Goal: Transaction & Acquisition: Purchase product/service

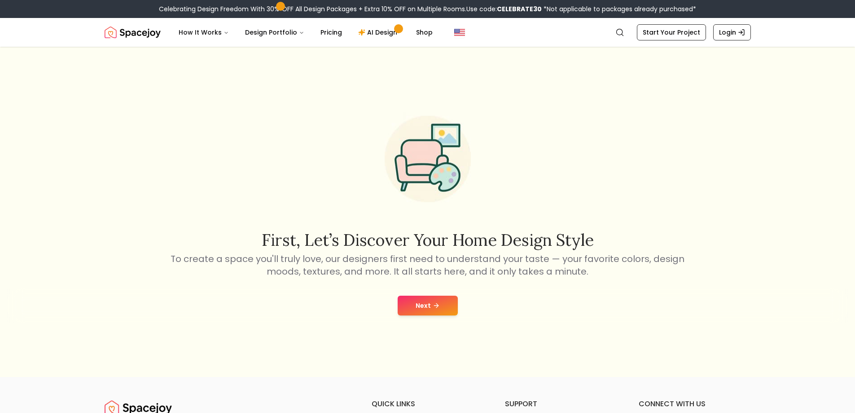
click at [413, 303] on button "Next" at bounding box center [428, 305] width 60 height 20
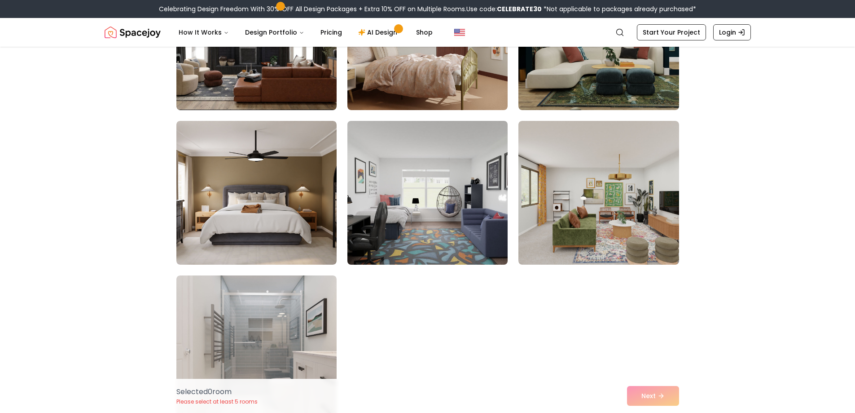
scroll to position [314, 0]
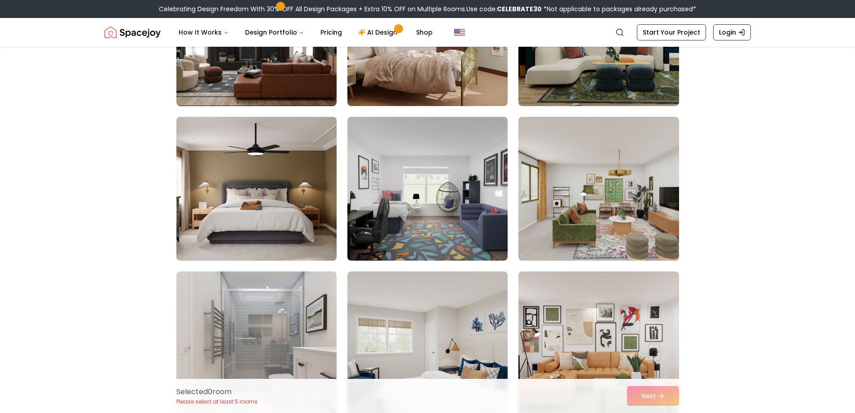
click at [302, 217] on img at bounding box center [256, 188] width 168 height 151
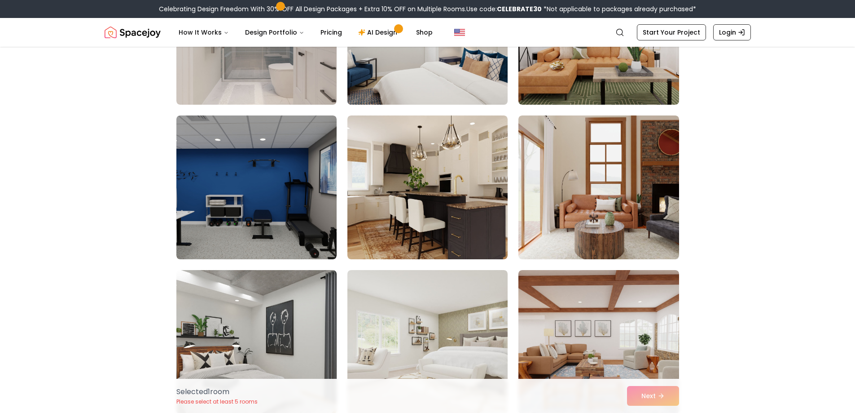
scroll to position [629, 0]
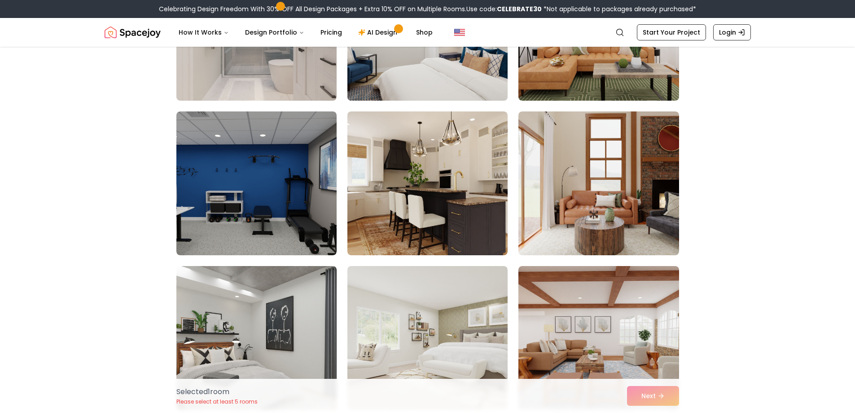
click at [418, 233] on img at bounding box center [427, 183] width 160 height 144
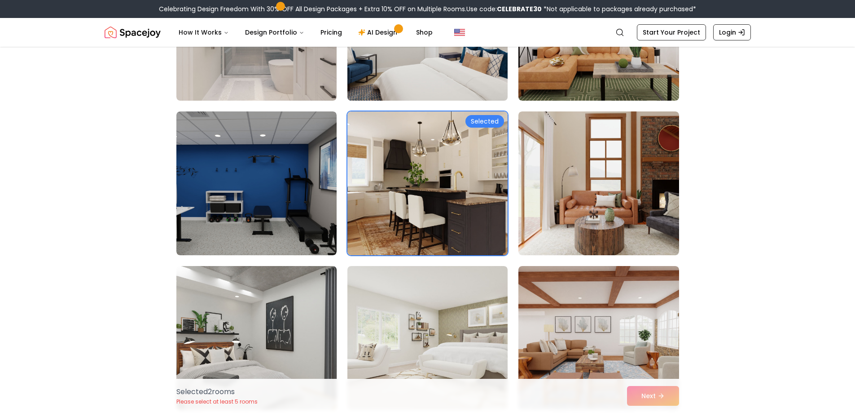
scroll to position [718, 0]
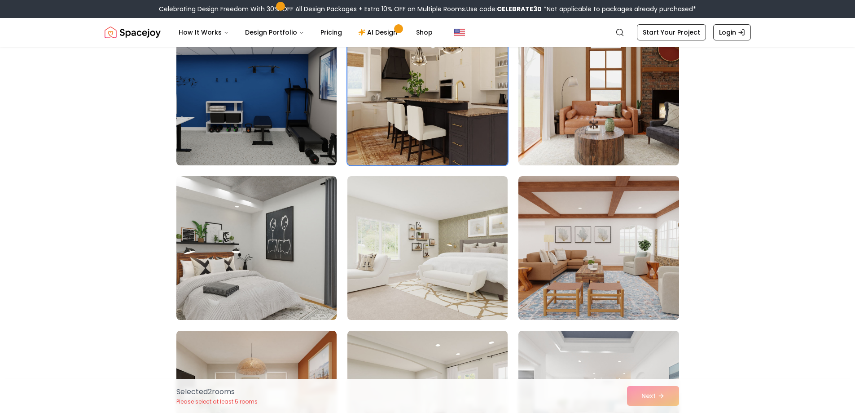
click at [413, 140] on img at bounding box center [427, 93] width 168 height 151
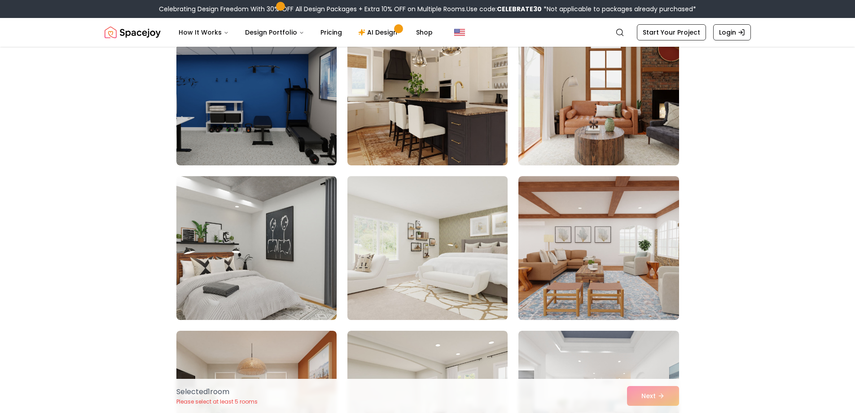
click at [446, 231] on img at bounding box center [427, 247] width 168 height 151
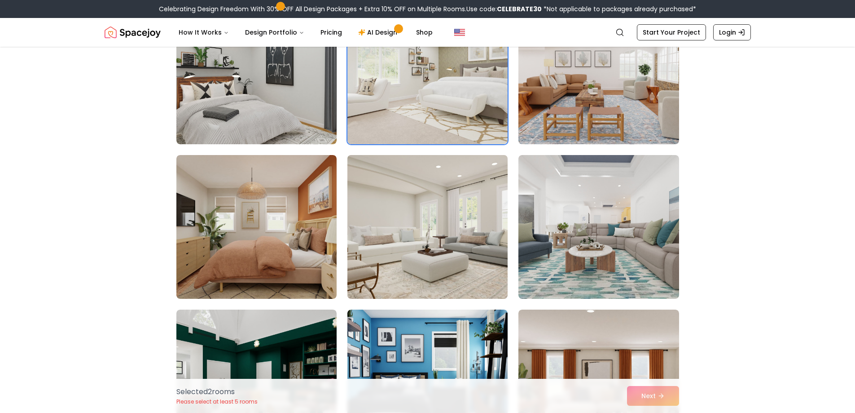
scroll to position [898, 0]
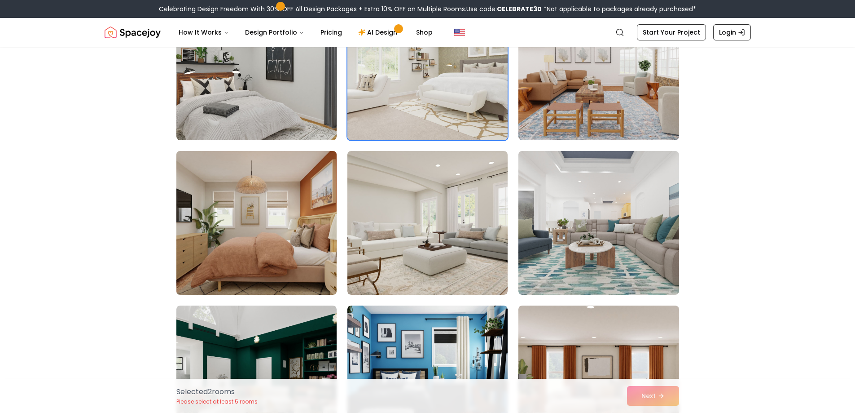
click at [293, 247] on img at bounding box center [256, 222] width 168 height 151
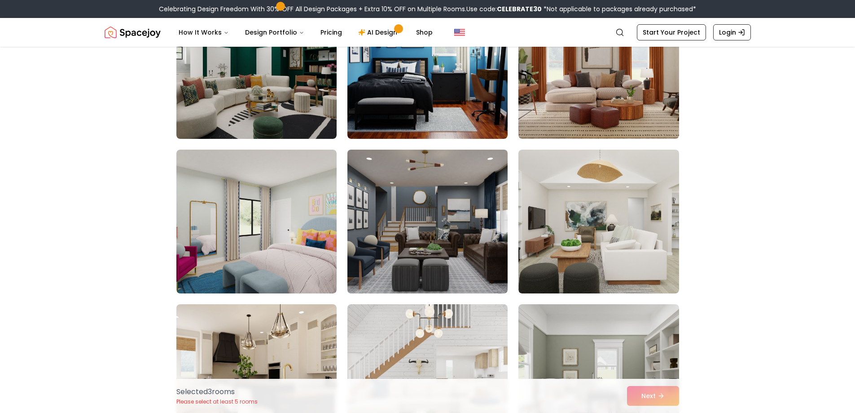
scroll to position [1212, 0]
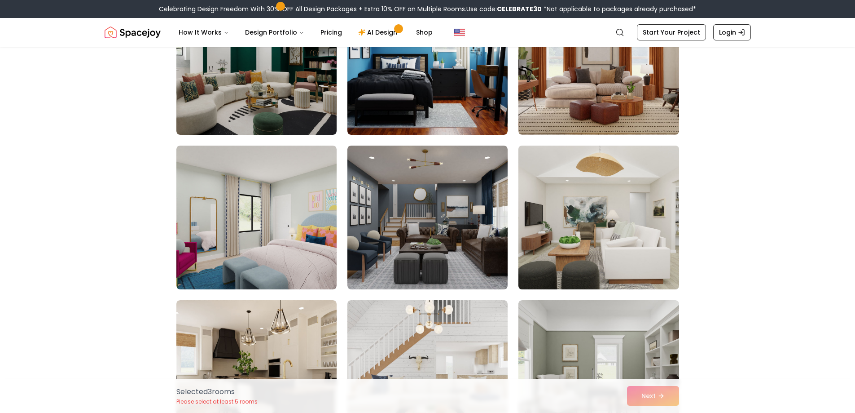
click at [613, 231] on img at bounding box center [598, 217] width 168 height 151
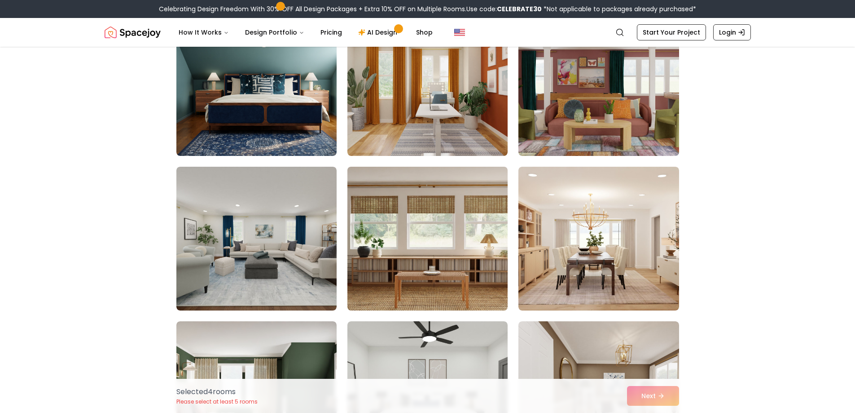
scroll to position [1706, 0]
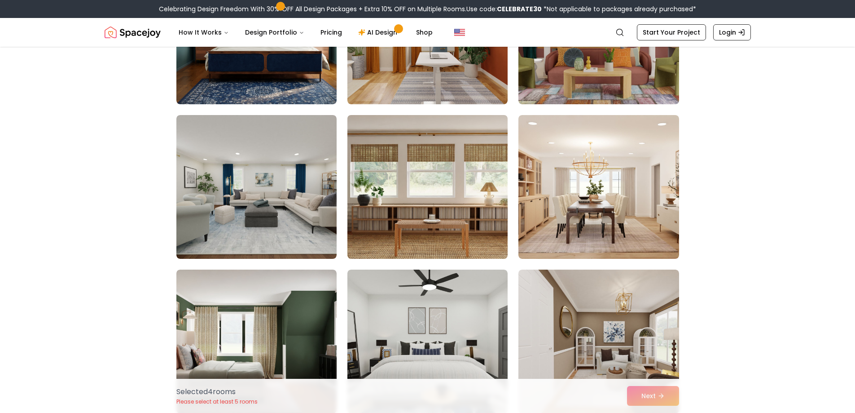
click at [424, 221] on img at bounding box center [427, 186] width 168 height 151
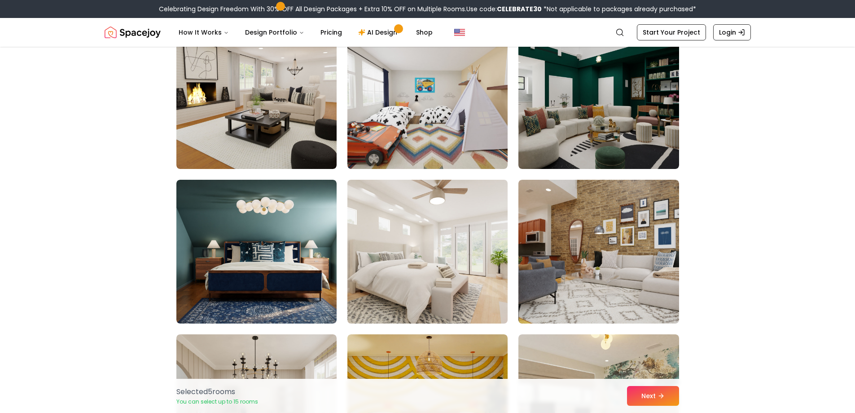
scroll to position [2738, 0]
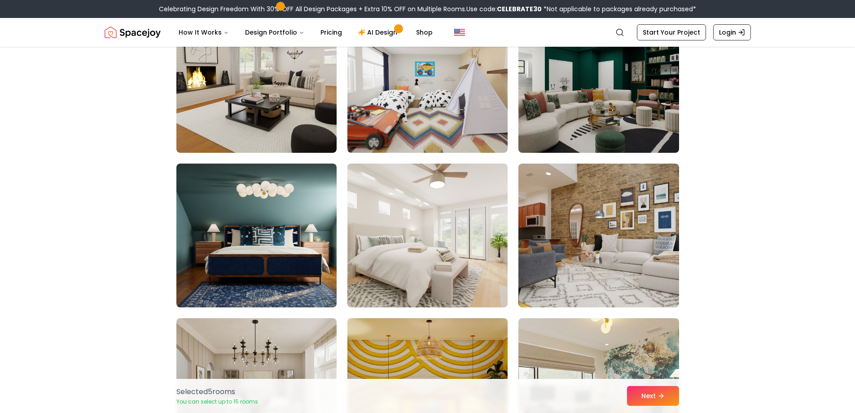
click at [409, 241] on img at bounding box center [427, 235] width 168 height 151
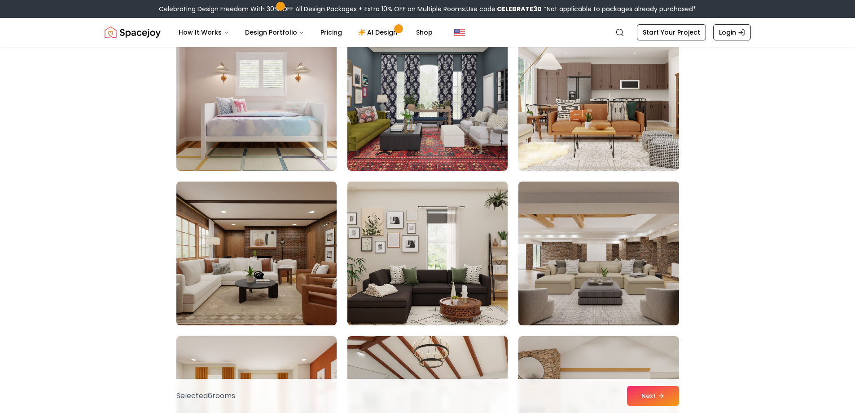
scroll to position [3187, 0]
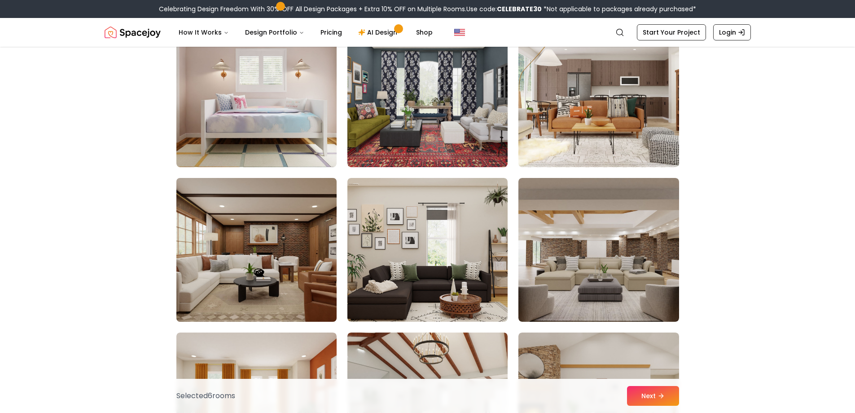
click at [280, 225] on img at bounding box center [256, 249] width 168 height 151
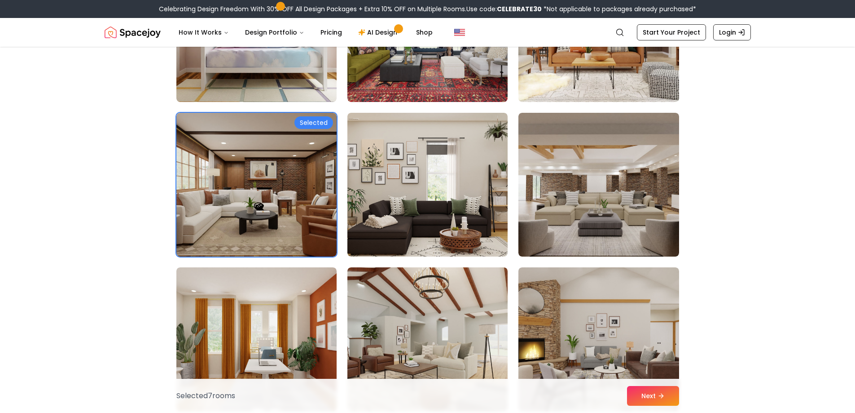
scroll to position [3322, 0]
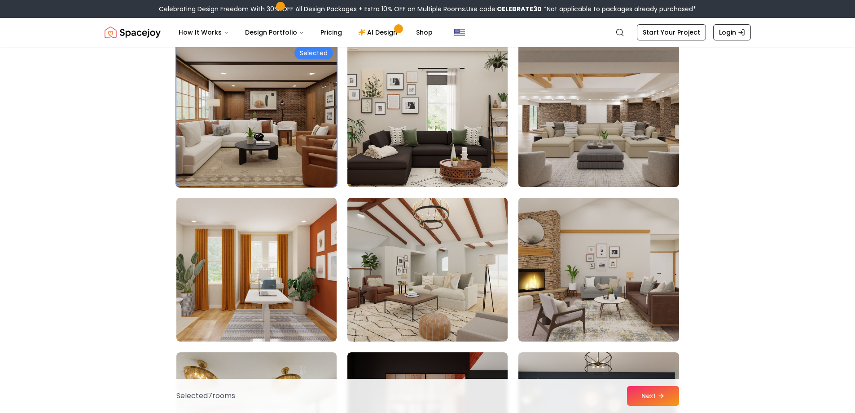
click at [580, 149] on img at bounding box center [598, 115] width 168 height 151
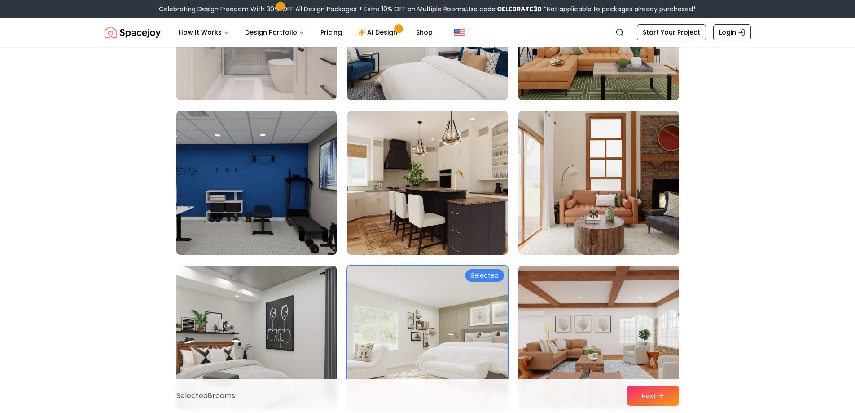
scroll to position [718, 0]
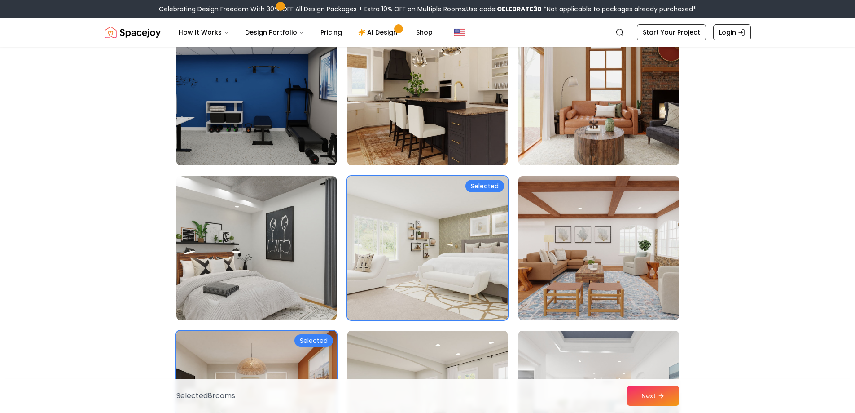
click at [452, 236] on img at bounding box center [427, 247] width 168 height 151
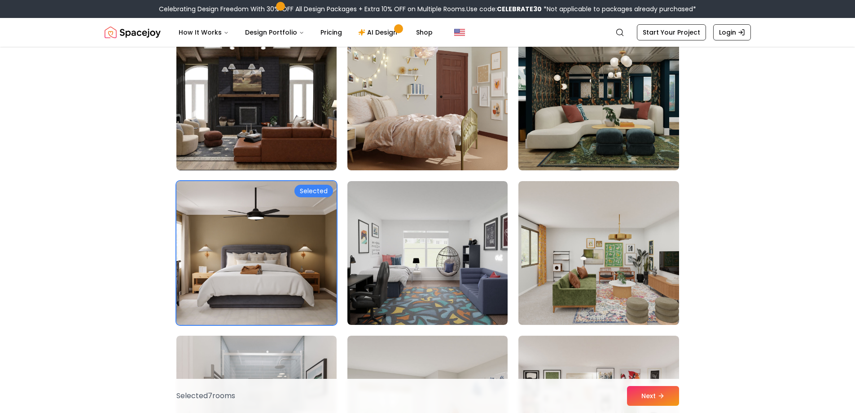
scroll to position [224, 0]
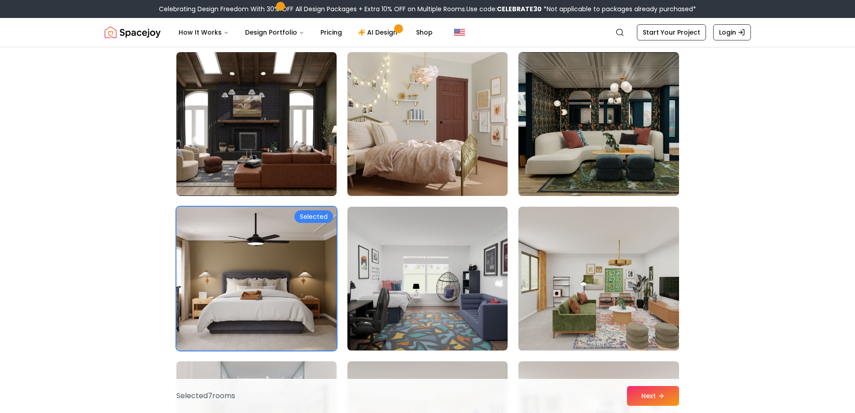
click at [317, 255] on img at bounding box center [256, 278] width 168 height 151
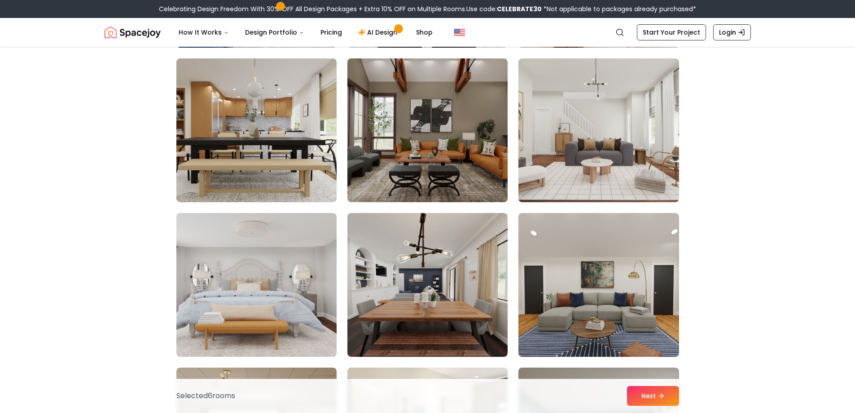
scroll to position [4265, 0]
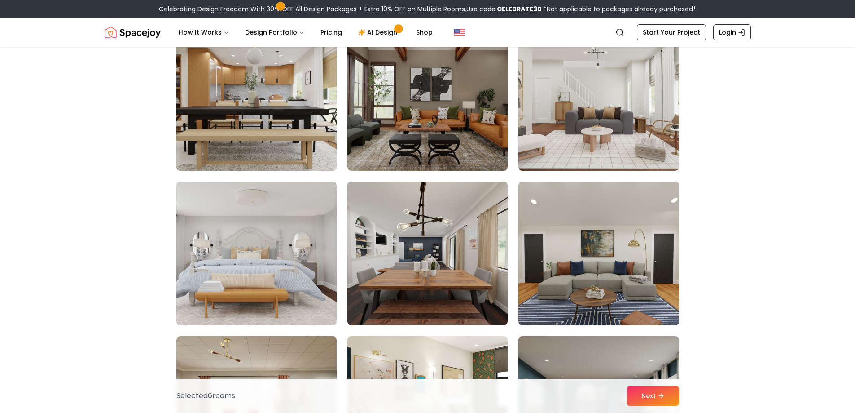
click at [247, 124] on img at bounding box center [256, 98] width 168 height 151
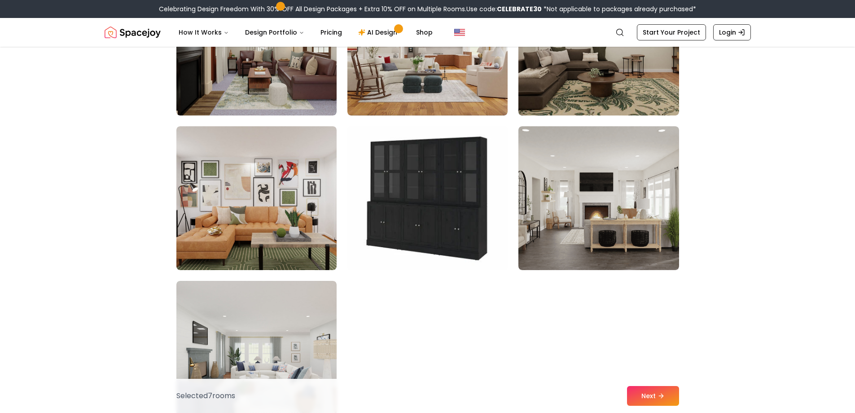
scroll to position [4938, 0]
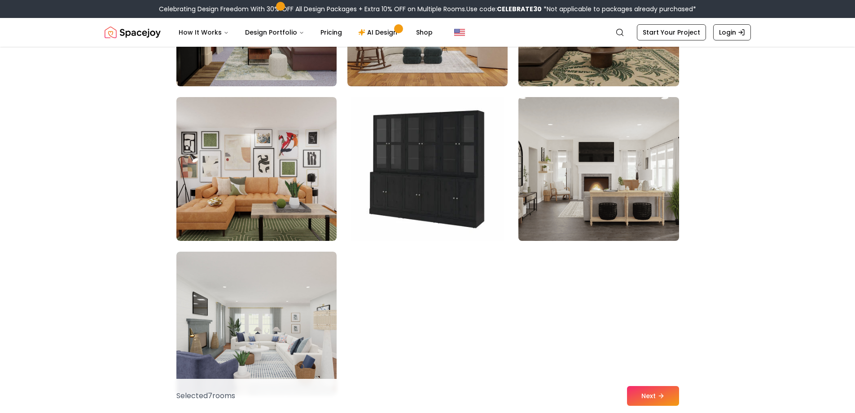
click at [578, 197] on img at bounding box center [598, 168] width 168 height 151
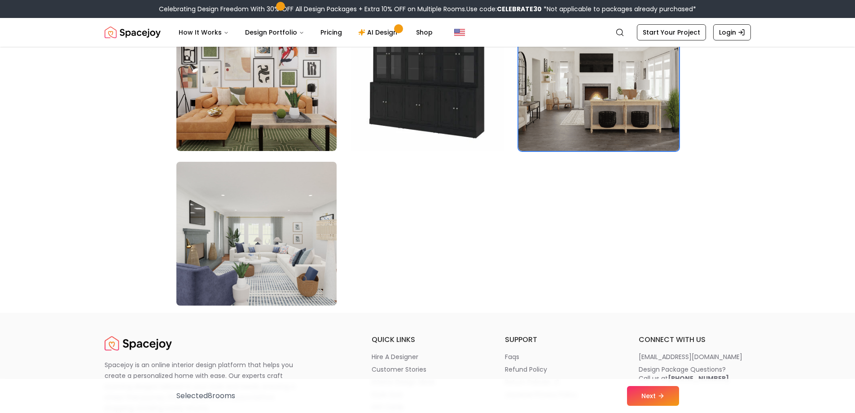
scroll to position [5073, 0]
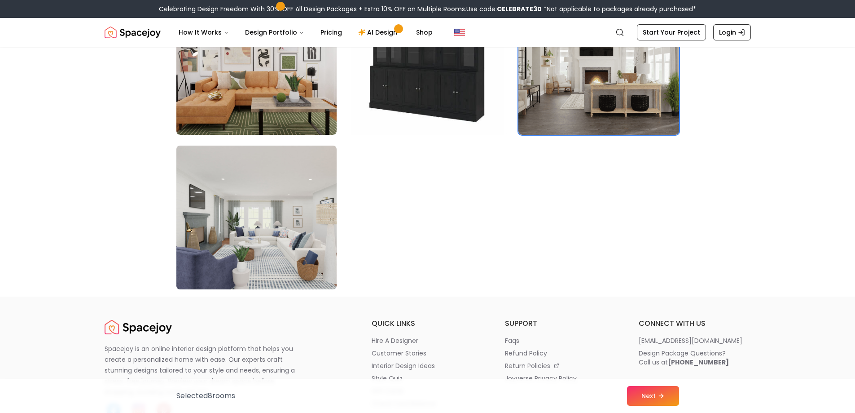
click at [279, 258] on img at bounding box center [256, 217] width 168 height 151
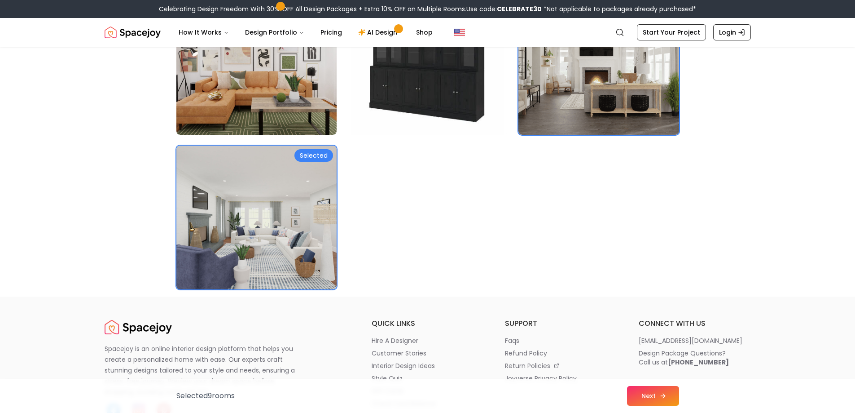
click at [665, 398] on icon at bounding box center [662, 395] width 7 height 7
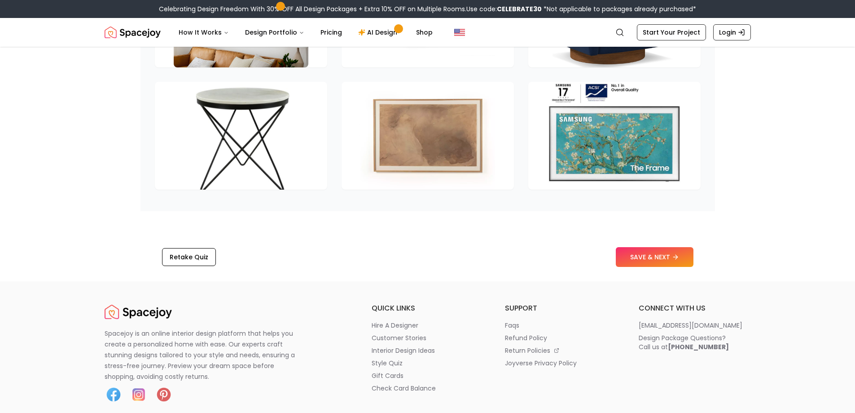
scroll to position [1481, 0]
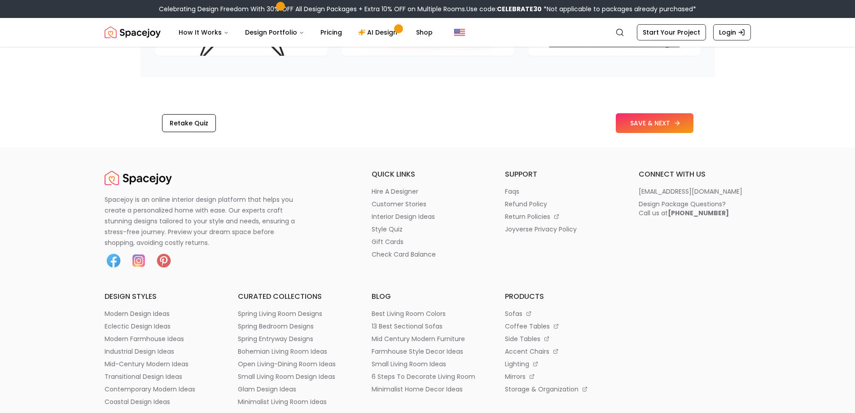
click at [655, 126] on button "SAVE & NEXT" at bounding box center [655, 123] width 78 height 20
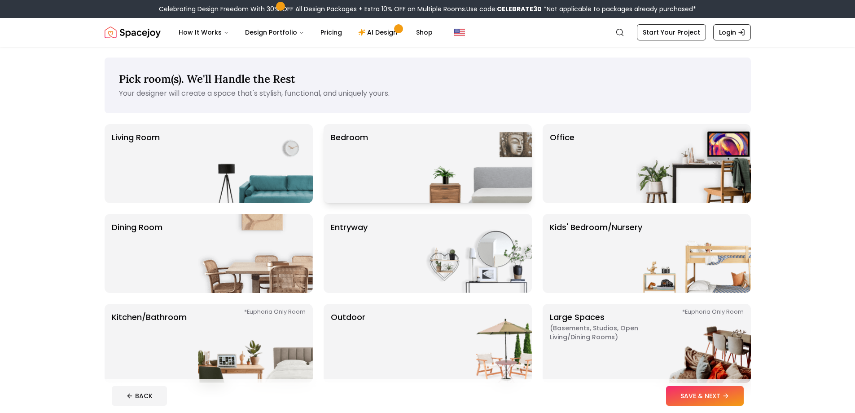
click at [411, 196] on div "Bedroom" at bounding box center [428, 163] width 208 height 79
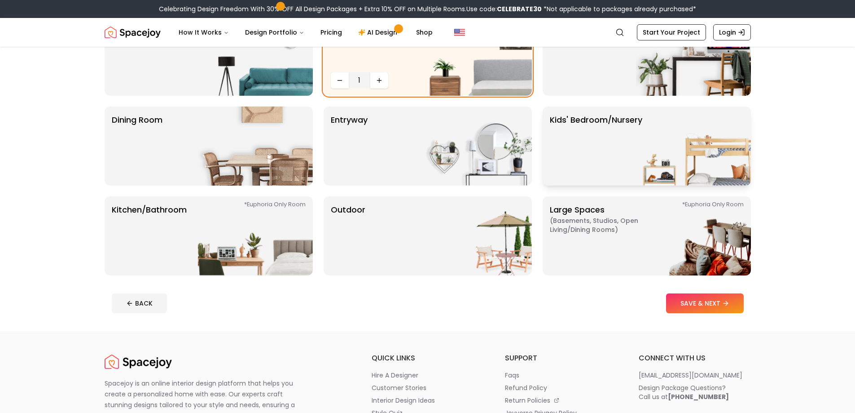
scroll to position [135, 0]
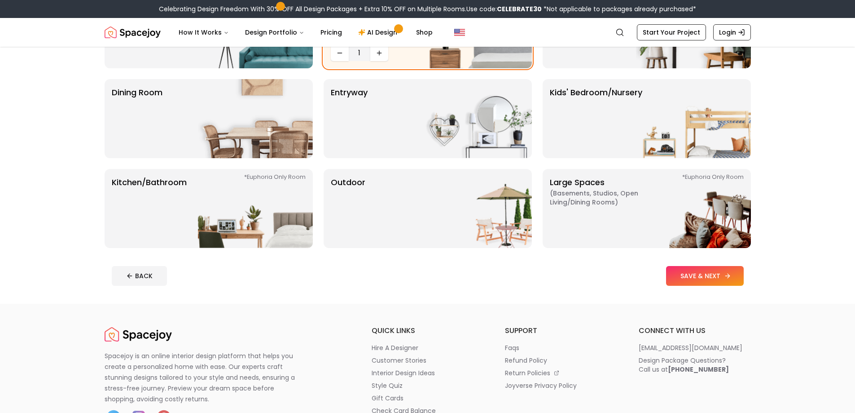
click at [702, 280] on button "SAVE & NEXT" at bounding box center [705, 276] width 78 height 20
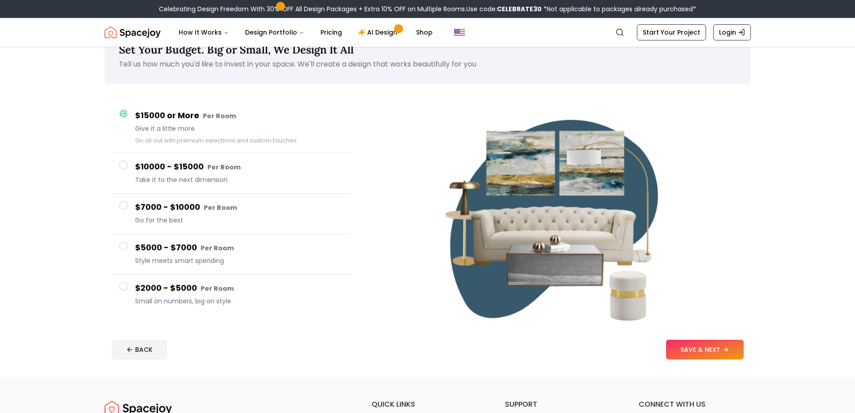
scroll to position [45, 0]
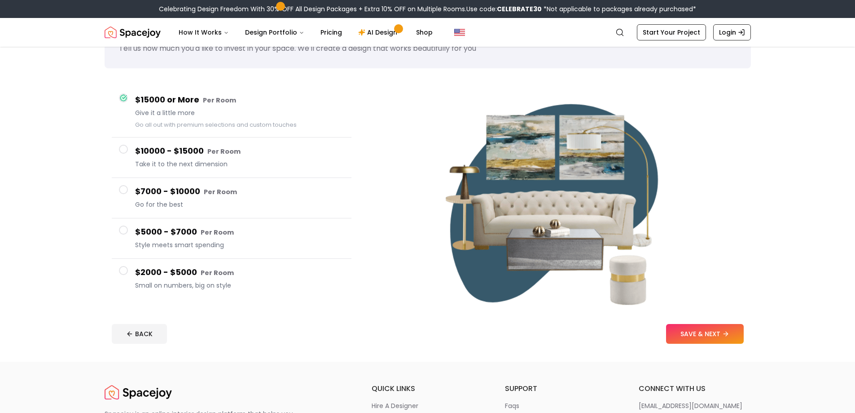
click at [213, 294] on button "$2000 - $5000 Per Room Small on numbers, big on style" at bounding box center [232, 279] width 240 height 40
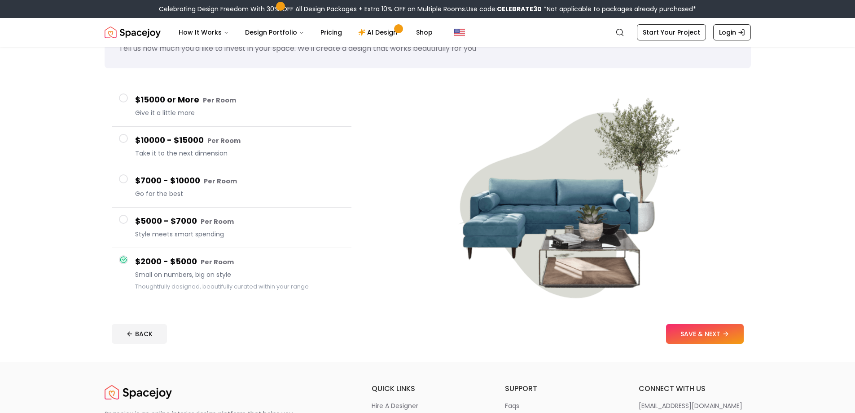
click at [201, 111] on span "Give it a little more" at bounding box center [239, 112] width 209 height 9
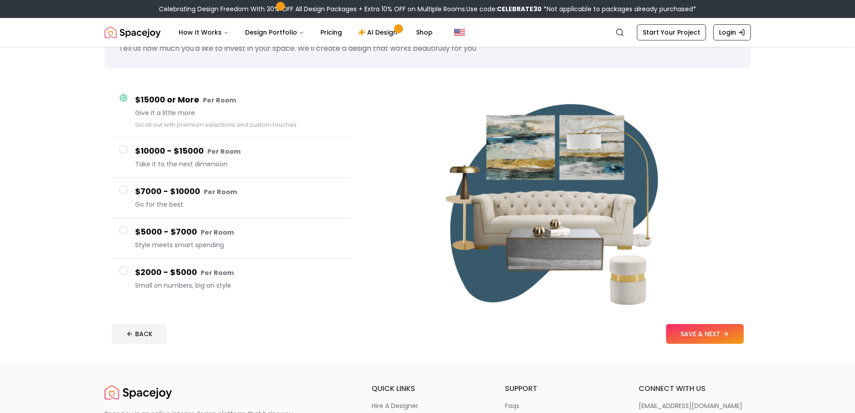
click at [297, 233] on h4 "$5000 - $7000 Per Room" at bounding box center [239, 231] width 209 height 13
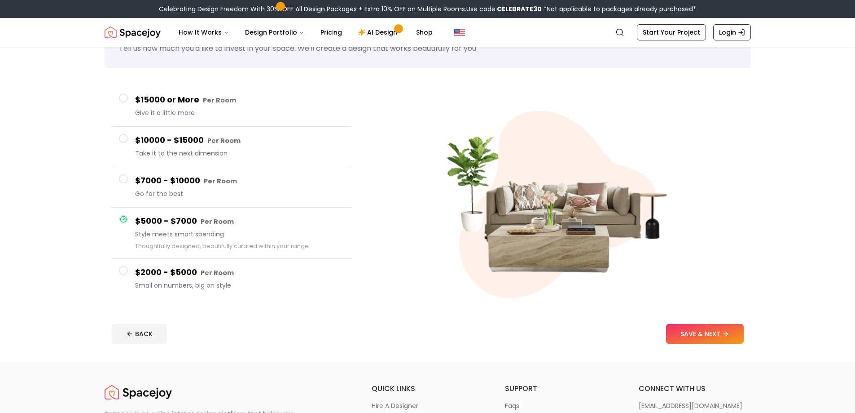
click at [251, 95] on h4 "$15000 or More Per Room" at bounding box center [239, 99] width 209 height 13
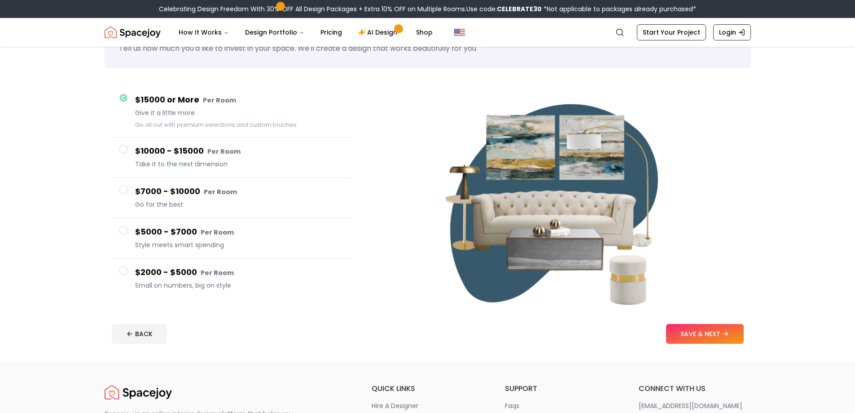
click at [290, 260] on button "$2000 - $5000 Per Room Small on numbers, big on style" at bounding box center [232, 279] width 240 height 40
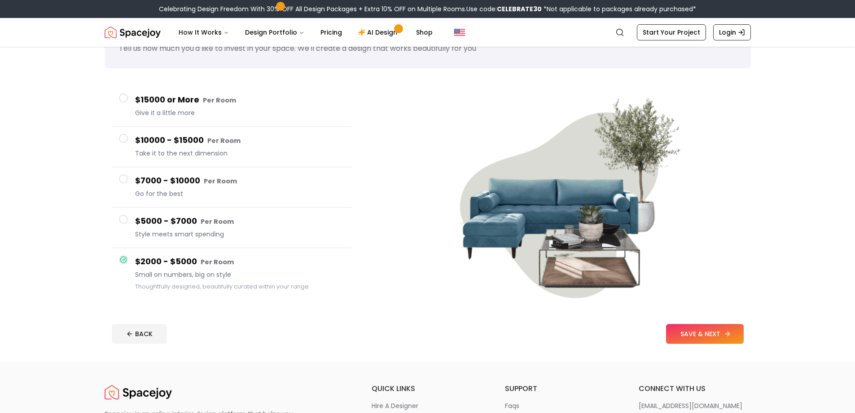
click at [703, 338] on button "SAVE & NEXT" at bounding box center [705, 334] width 78 height 20
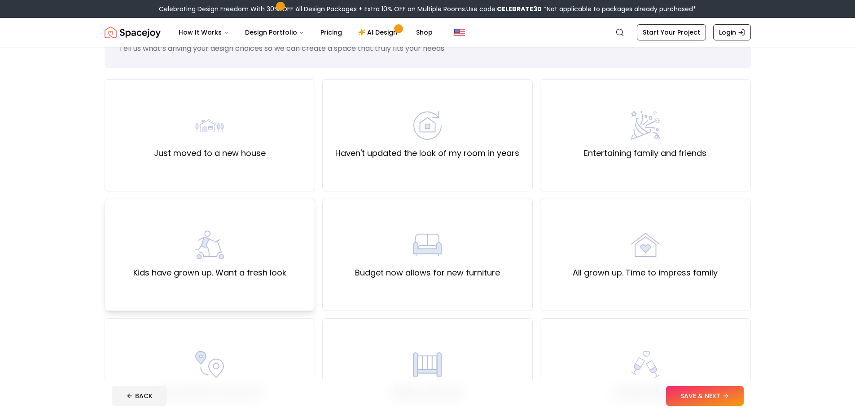
click at [289, 229] on div "Kids have grown up. Want a fresh look" at bounding box center [210, 254] width 211 height 112
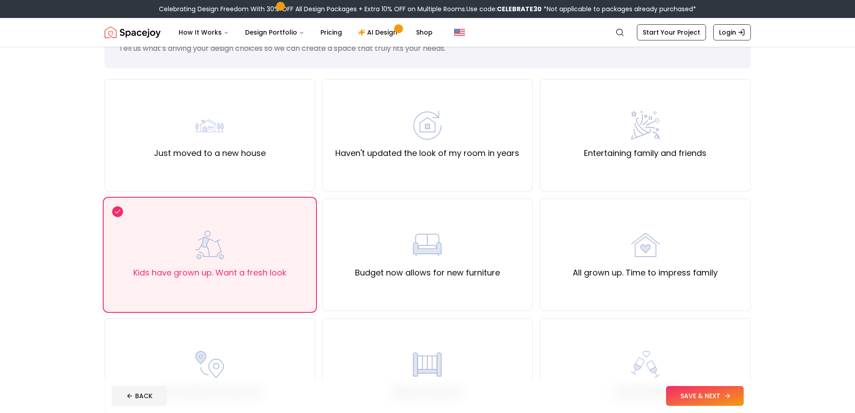
click at [694, 392] on button "SAVE & NEXT" at bounding box center [705, 396] width 78 height 20
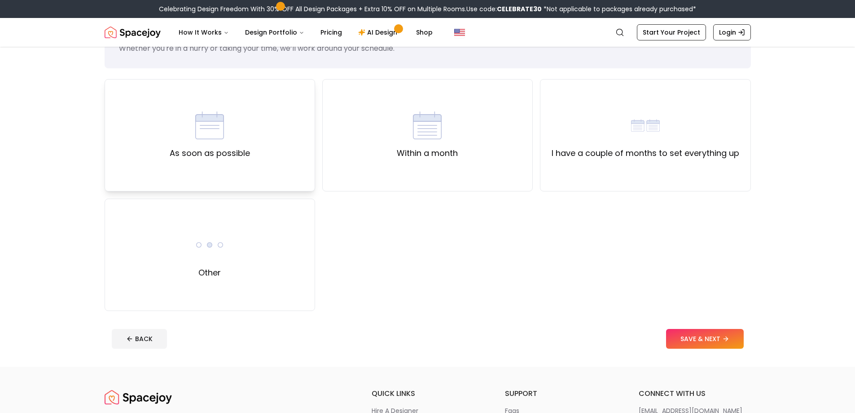
click at [247, 149] on label "As soon as possible" at bounding box center [210, 153] width 80 height 13
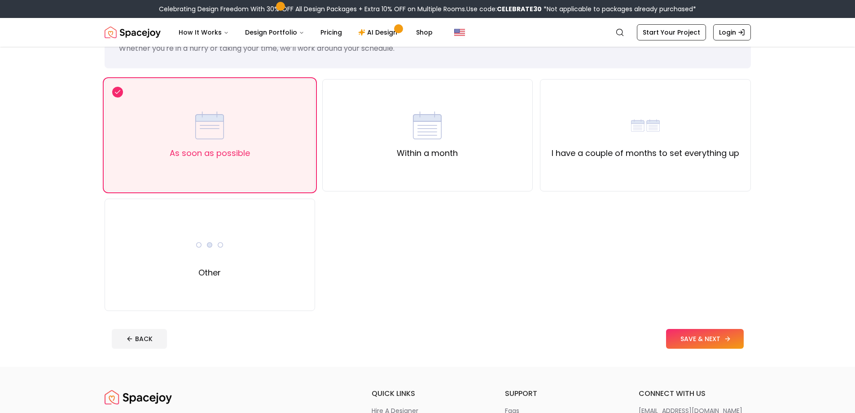
click at [703, 343] on button "SAVE & NEXT" at bounding box center [705, 339] width 78 height 20
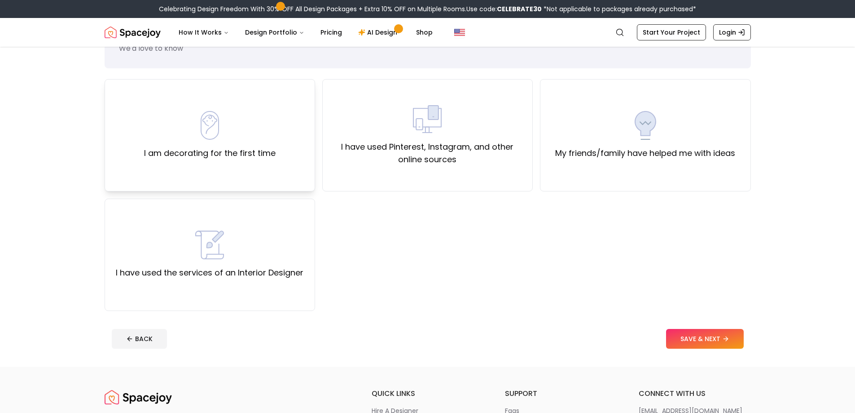
click at [252, 167] on div "I am decorating for the first time" at bounding box center [210, 135] width 211 height 112
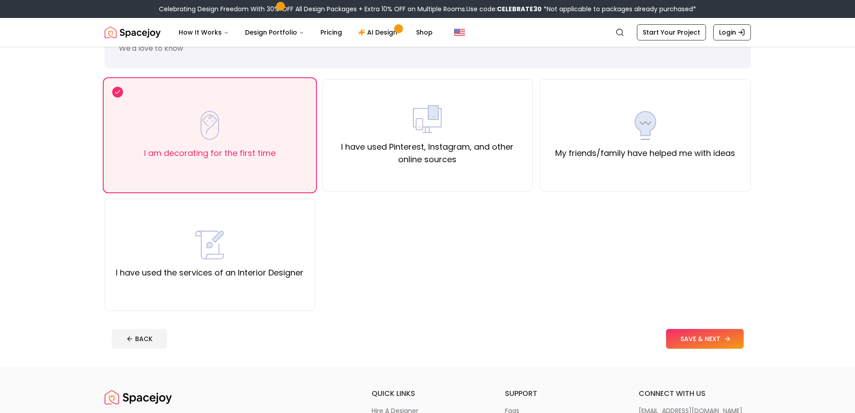
click at [716, 337] on button "SAVE & NEXT" at bounding box center [705, 339] width 78 height 20
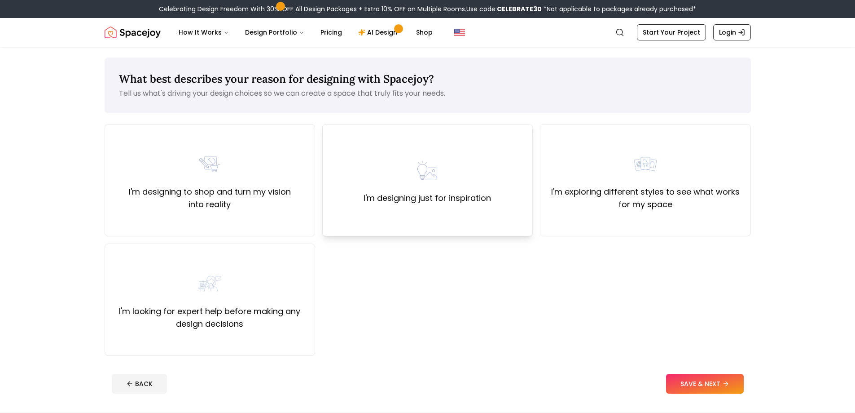
click at [378, 219] on div "I'm designing just for inspiration" at bounding box center [427, 180] width 211 height 112
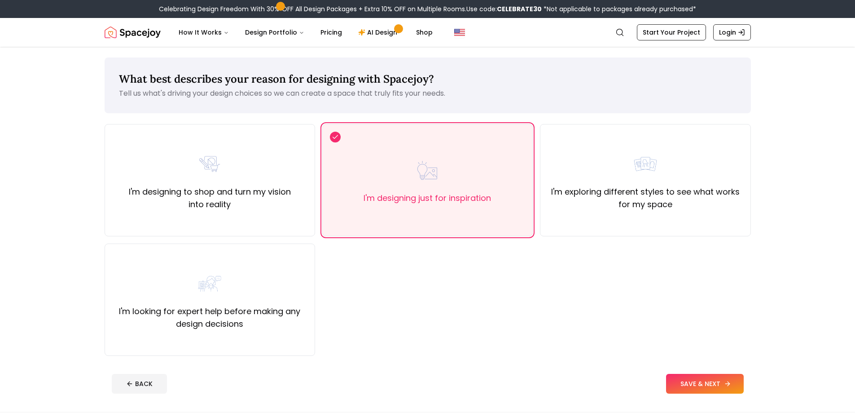
click at [679, 385] on button "SAVE & NEXT" at bounding box center [705, 384] width 78 height 20
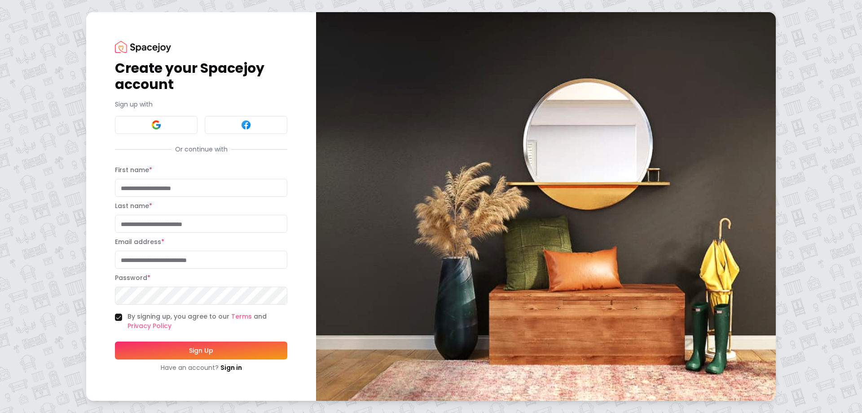
click at [161, 192] on input "First name *" at bounding box center [201, 188] width 172 height 18
type input "******"
type input "*****"
type input "**********"
click at [252, 344] on button "Sign Up" at bounding box center [201, 350] width 172 height 18
